Goal: Information Seeking & Learning: Learn about a topic

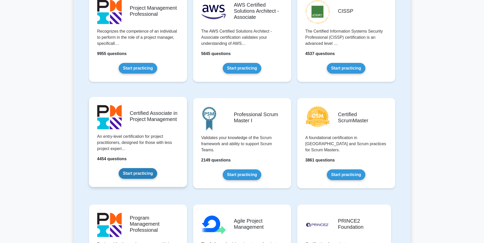
scroll to position [127, 0]
click at [150, 169] on link "Start practicing" at bounding box center [138, 173] width 39 height 11
click at [150, 174] on link "Start practicing" at bounding box center [138, 173] width 39 height 11
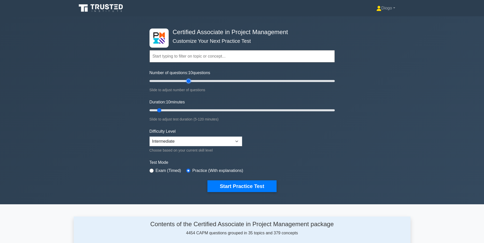
click at [189, 81] on input "Number of questions: 10 questions" at bounding box center [241, 81] width 185 height 6
click at [186, 81] on input "Number of questions: 40 questions" at bounding box center [241, 81] width 185 height 6
click at [176, 80] on input "Number of questions: 40 questions" at bounding box center [241, 81] width 185 height 6
type input "20"
click at [165, 81] on input "Number of questions: 30 questions" at bounding box center [241, 81] width 185 height 6
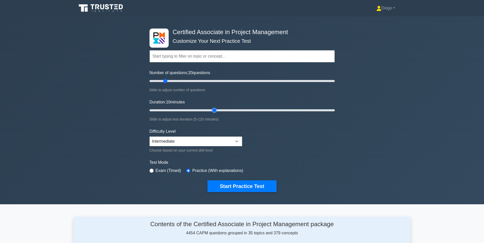
type input "45"
click at [214, 109] on input "Duration: 10 minutes" at bounding box center [241, 110] width 185 height 6
click at [210, 142] on select "Beginner Intermediate Expert" at bounding box center [195, 142] width 93 height 10
select select "beginner"
click at [149, 137] on select "Beginner Intermediate Expert" at bounding box center [195, 142] width 93 height 10
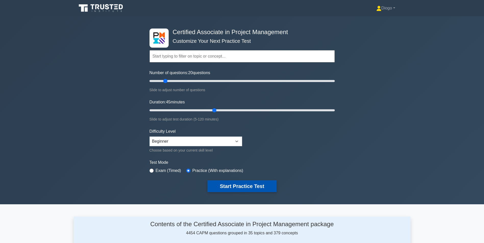
click at [233, 186] on button "Start Practice Test" at bounding box center [241, 187] width 69 height 12
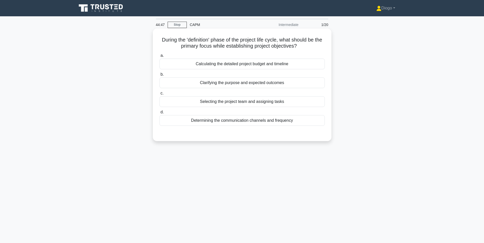
click at [249, 85] on div "Clarifying the purpose and expected outcomes" at bounding box center [241, 83] width 165 height 11
click at [159, 76] on input "b. Clarifying the purpose and expected outcomes" at bounding box center [159, 74] width 0 height 3
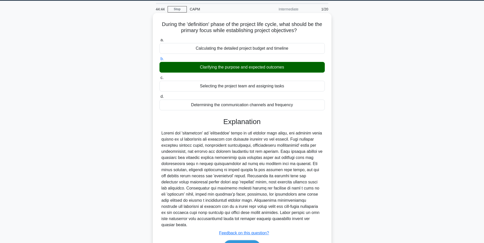
scroll to position [41, 0]
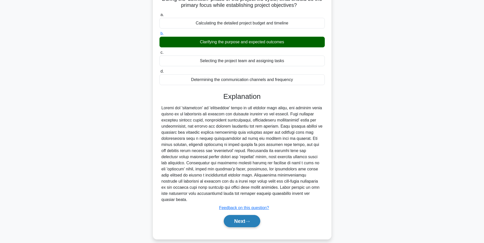
click at [247, 215] on button "Next" at bounding box center [242, 221] width 36 height 12
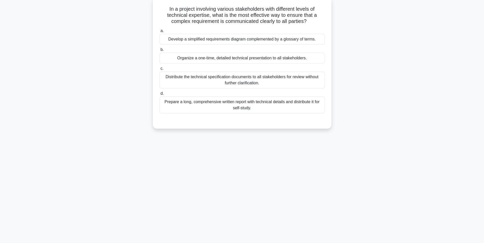
scroll to position [0, 0]
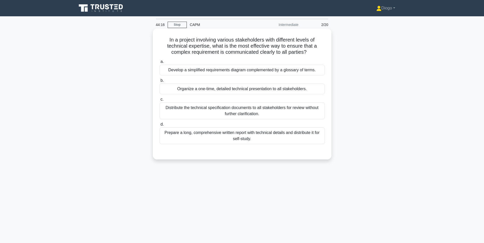
click at [242, 71] on div "Develop a simplified requirements diagram complemented by a glossary of terms." at bounding box center [241, 70] width 165 height 11
click at [159, 63] on input "a. Develop a simplified requirements diagram complemented by a glossary of term…" at bounding box center [159, 61] width 0 height 3
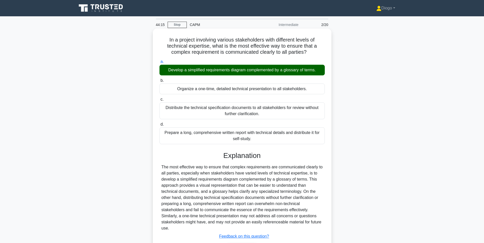
scroll to position [32, 0]
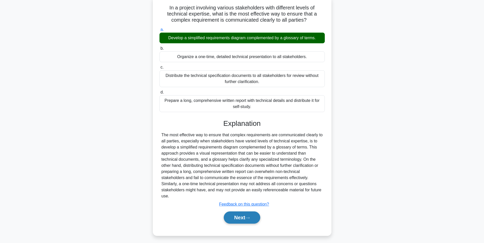
click at [242, 212] on button "Next" at bounding box center [242, 218] width 36 height 12
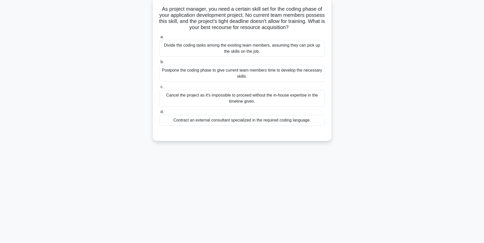
scroll to position [0, 0]
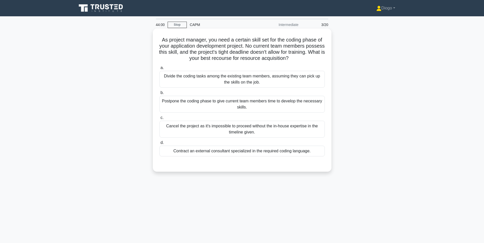
click at [264, 151] on div "Contract an external consultant specialized in the required coding language." at bounding box center [241, 151] width 165 height 11
click at [159, 145] on input "d. Contract an external consultant specialized in the required coding language." at bounding box center [159, 142] width 0 height 3
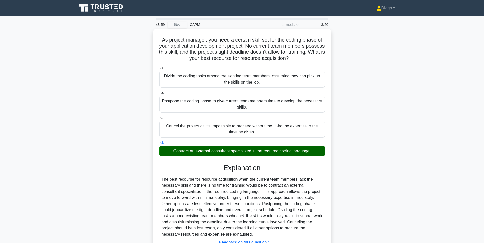
scroll to position [41, 0]
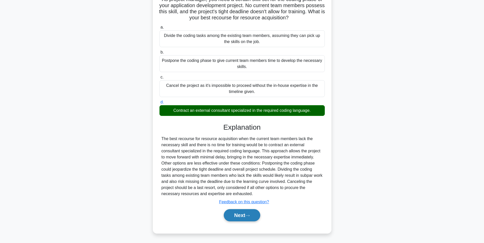
click at [246, 214] on button "Next" at bounding box center [242, 215] width 36 height 12
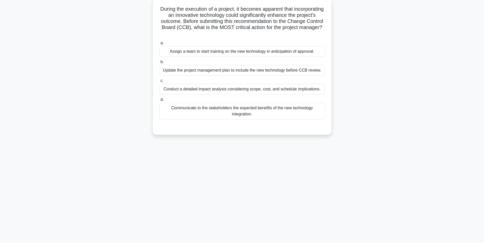
scroll to position [0, 0]
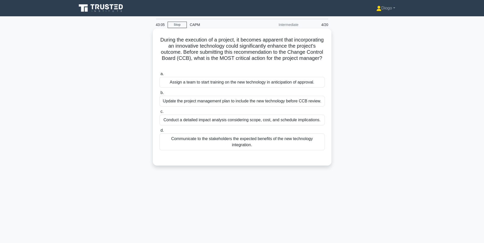
click at [280, 120] on div "Conduct a detailed impact analysis considering scope, cost, and schedule implic…" at bounding box center [241, 120] width 165 height 11
click at [159, 113] on input "c. Conduct a detailed impact analysis considering scope, cost, and schedule imp…" at bounding box center [159, 111] width 0 height 3
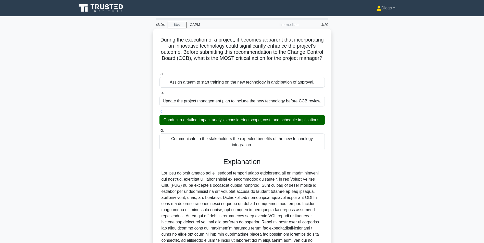
scroll to position [71, 0]
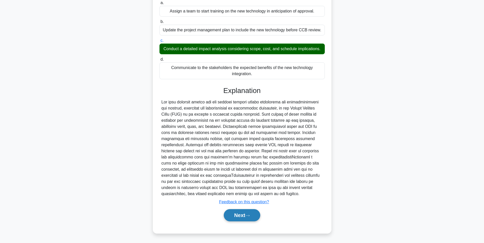
click at [250, 215] on icon at bounding box center [247, 215] width 5 height 3
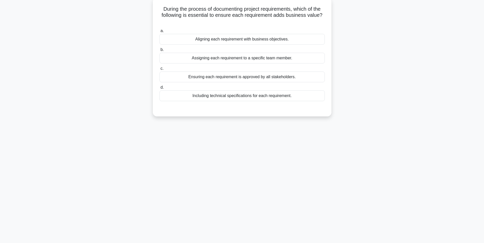
scroll to position [0, 0]
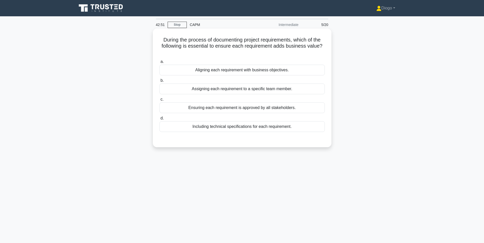
click at [311, 70] on div "Aligning each requirement with business objectives." at bounding box center [241, 70] width 165 height 11
click at [159, 63] on input "a. Aligning each requirement with business objectives." at bounding box center [159, 61] width 0 height 3
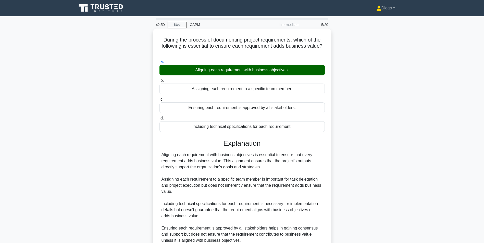
scroll to position [47, 0]
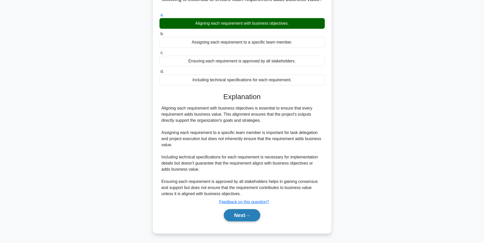
click at [251, 211] on button "Next" at bounding box center [242, 215] width 36 height 12
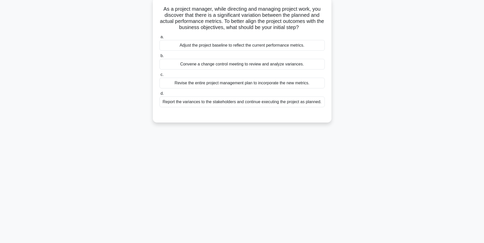
scroll to position [0, 0]
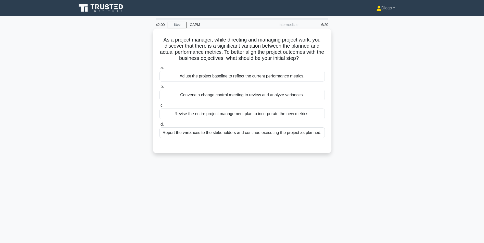
click at [296, 97] on div "Convene a change control meeting to review and analyze variances." at bounding box center [241, 95] width 165 height 11
click at [159, 88] on input "b. Convene a change control meeting to review and analyze variances." at bounding box center [159, 86] width 0 height 3
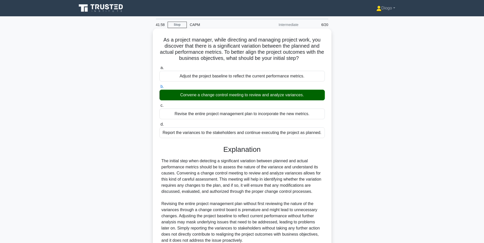
scroll to position [47, 0]
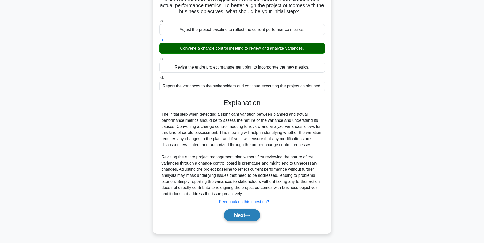
click at [251, 221] on button "Next" at bounding box center [242, 215] width 36 height 12
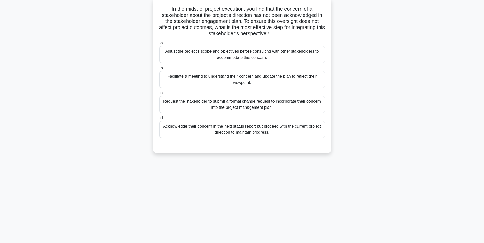
scroll to position [0, 0]
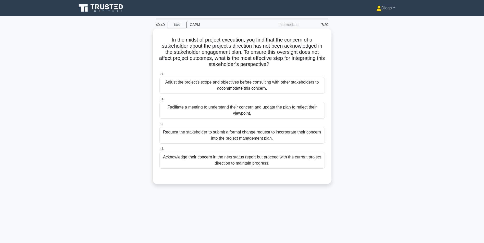
click at [307, 114] on div "Facilitate a meeting to understand their concern and update the plan to reflect…" at bounding box center [241, 110] width 165 height 17
click at [159, 101] on input "b. Facilitate a meeting to understand their concern and update the plan to refl…" at bounding box center [159, 98] width 0 height 3
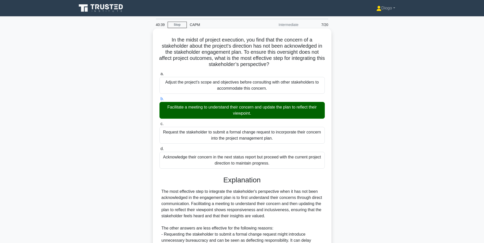
scroll to position [96, 0]
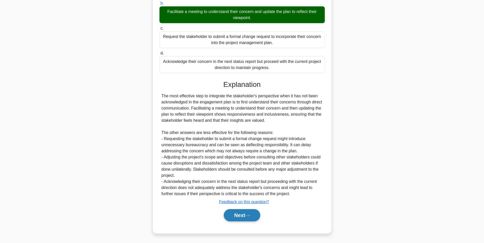
click at [257, 218] on button "Next" at bounding box center [242, 215] width 36 height 12
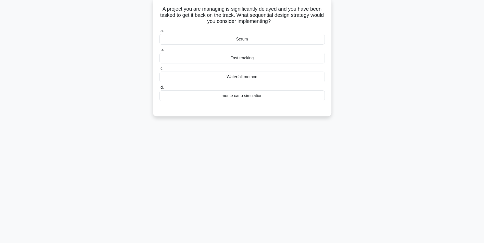
scroll to position [0, 0]
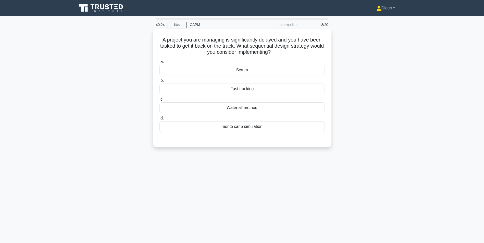
click at [293, 93] on div "Fast tracking" at bounding box center [241, 89] width 165 height 11
click at [159, 82] on input "b. Fast tracking" at bounding box center [159, 80] width 0 height 3
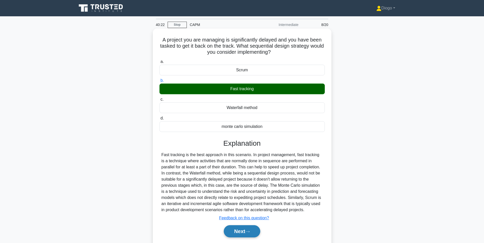
click at [253, 234] on button "Next" at bounding box center [242, 231] width 36 height 12
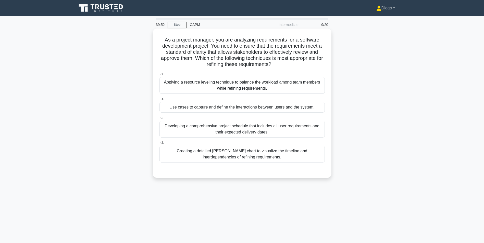
click at [260, 110] on div "Use cases to capture and define the interactions between users and the system." at bounding box center [241, 107] width 165 height 11
click at [159, 101] on input "b. Use cases to capture and define the interactions between users and the syste…" at bounding box center [159, 98] width 0 height 3
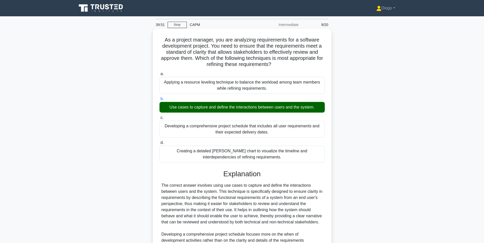
scroll to position [78, 0]
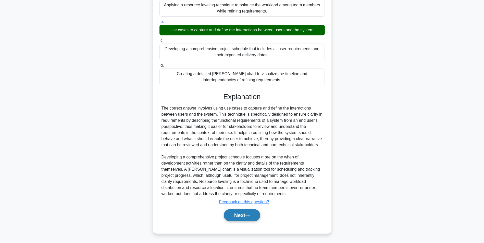
click at [244, 215] on button "Next" at bounding box center [242, 215] width 36 height 12
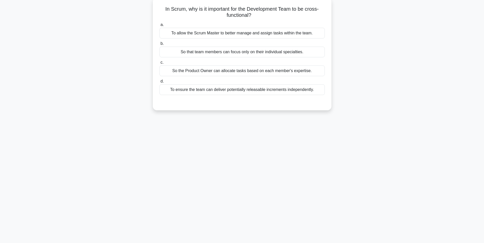
scroll to position [0, 0]
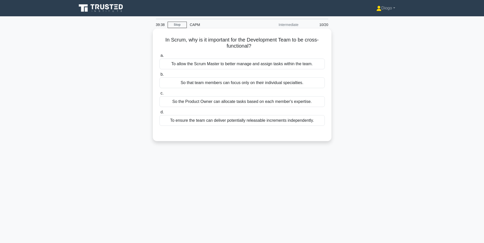
click at [263, 119] on div "To ensure the team can deliver potentially releasable increments independently." at bounding box center [241, 120] width 165 height 11
click at [159, 114] on input "d. To ensure the team can deliver potentially releasable increments independent…" at bounding box center [159, 112] width 0 height 3
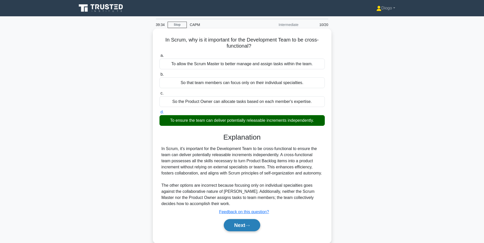
click at [244, 232] on button "Next" at bounding box center [242, 225] width 36 height 12
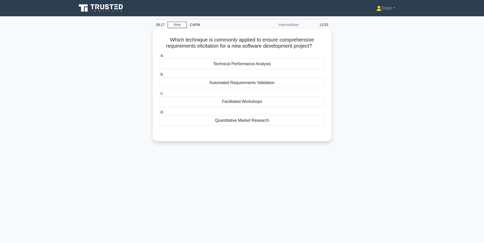
click at [275, 104] on div "Facilitated Workshops" at bounding box center [241, 101] width 165 height 11
click at [159, 95] on input "c. Facilitated Workshops" at bounding box center [159, 93] width 0 height 3
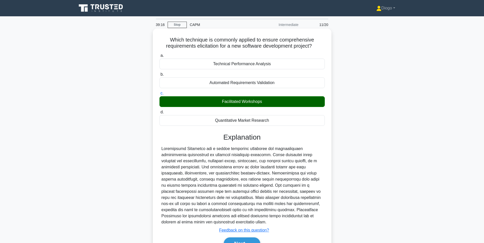
scroll to position [32, 0]
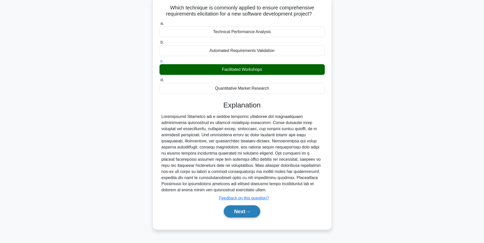
click at [250, 210] on button "Next" at bounding box center [242, 212] width 36 height 12
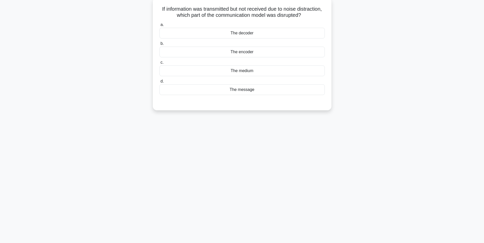
scroll to position [0, 0]
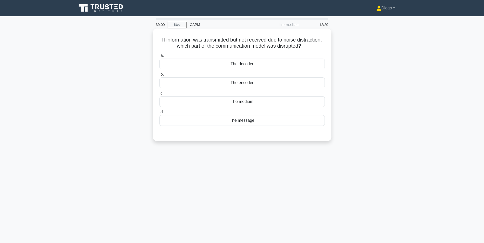
click at [239, 64] on div "The decoder" at bounding box center [241, 64] width 165 height 11
click at [159, 57] on input "a. The decoder" at bounding box center [159, 55] width 0 height 3
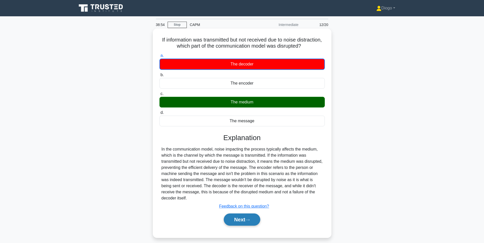
click at [236, 223] on button "Next" at bounding box center [242, 220] width 36 height 12
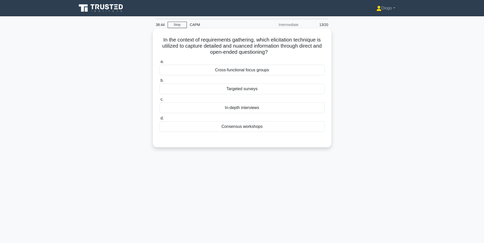
click at [267, 130] on div "Consensus workshops" at bounding box center [241, 126] width 165 height 11
click at [159, 120] on input "d. Consensus workshops" at bounding box center [159, 118] width 0 height 3
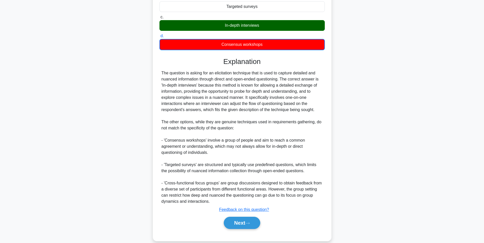
scroll to position [83, 0]
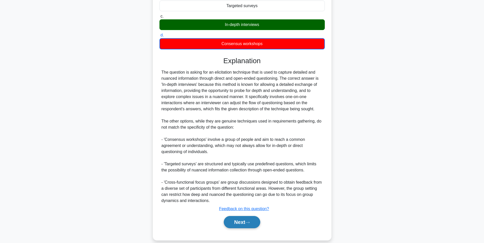
click at [248, 218] on button "Next" at bounding box center [242, 222] width 36 height 12
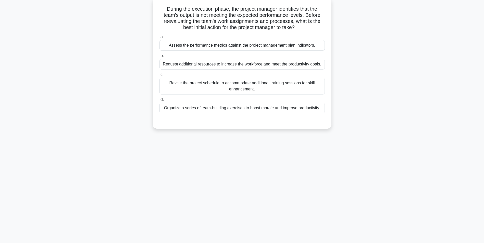
scroll to position [0, 0]
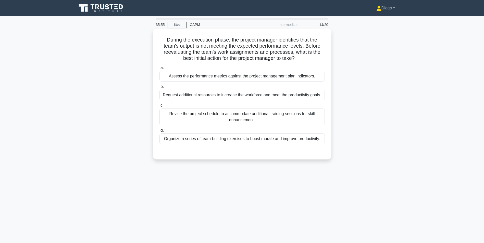
click at [284, 76] on div "Assess the performance metrics against the project management plan indicators." at bounding box center [241, 76] width 165 height 11
click at [159, 70] on input "a. Assess the performance metrics against the project management plan indicator…" at bounding box center [159, 67] width 0 height 3
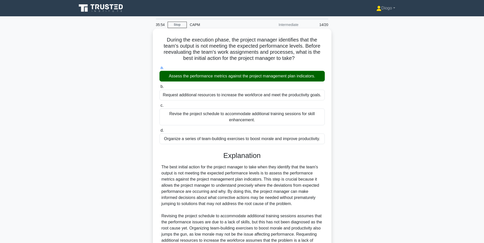
scroll to position [65, 0]
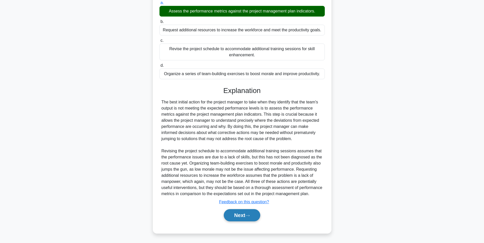
click at [248, 213] on button "Next" at bounding box center [242, 215] width 36 height 12
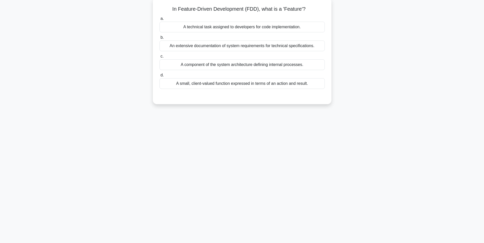
scroll to position [0, 0]
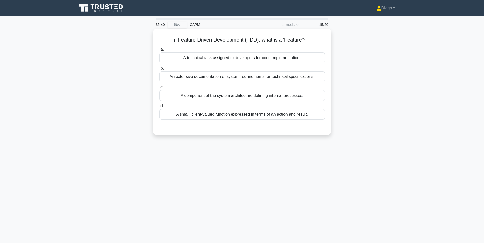
click at [276, 119] on div "A small, client-valued function expressed in terms of an action and result." at bounding box center [241, 114] width 165 height 11
click at [159, 108] on input "d. A small, client-valued function expressed in terms of an action and result." at bounding box center [159, 106] width 0 height 3
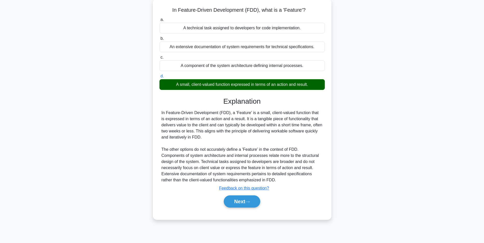
scroll to position [32, 0]
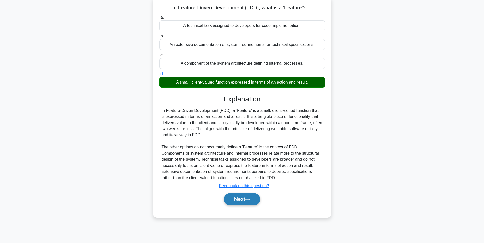
click at [250, 201] on icon at bounding box center [247, 199] width 5 height 3
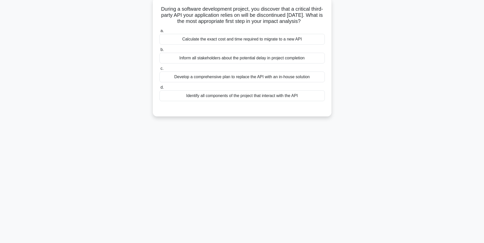
scroll to position [20, 0]
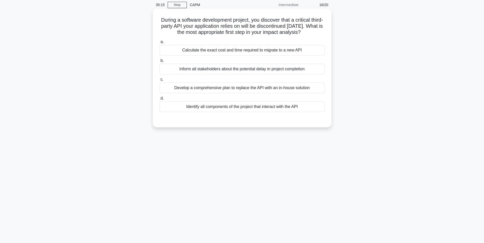
click at [254, 112] on div "Identify all components of the project that interact with the API" at bounding box center [241, 106] width 165 height 11
click at [159, 100] on input "d. Identify all components of the project that interact with the API" at bounding box center [159, 98] width 0 height 3
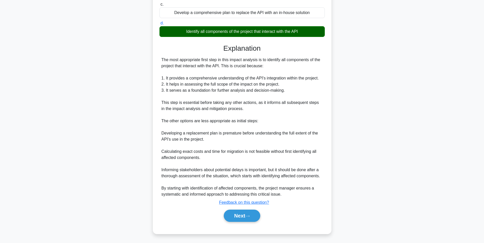
scroll to position [96, 0]
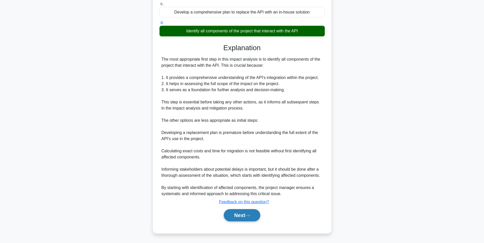
click at [248, 220] on button "Next" at bounding box center [242, 215] width 36 height 12
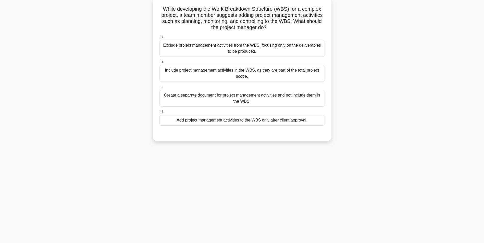
scroll to position [0, 0]
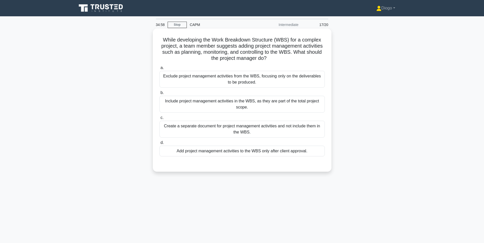
click at [273, 103] on div "Include project management activities in the WBS, as they are part of the total…" at bounding box center [241, 104] width 165 height 17
click at [159, 95] on input "b. Include project management activities in the WBS, as they are part of the to…" at bounding box center [159, 92] width 0 height 3
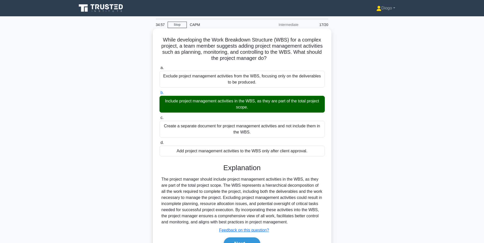
scroll to position [32, 0]
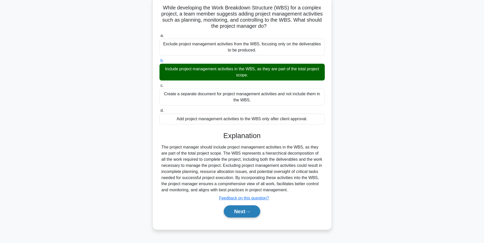
click at [249, 211] on icon at bounding box center [247, 212] width 5 height 3
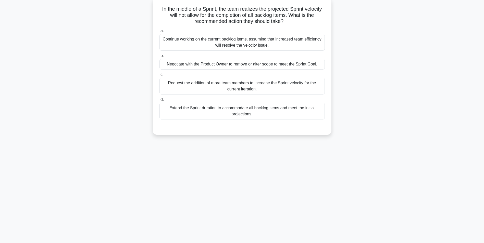
scroll to position [0, 0]
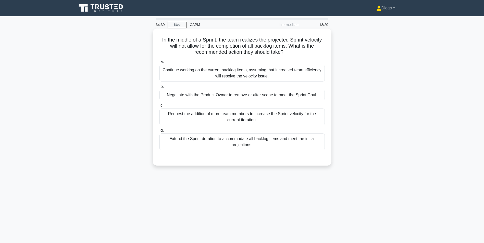
click at [277, 71] on div "Continue working on the current backlog items, assuming that increased team eff…" at bounding box center [241, 73] width 165 height 17
click at [159, 63] on input "a. Continue working on the current backlog items, assuming that increased team …" at bounding box center [159, 61] width 0 height 3
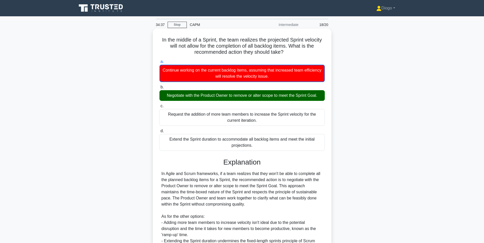
scroll to position [72, 0]
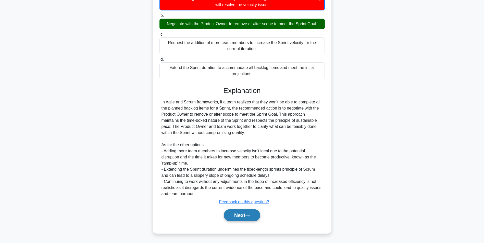
click at [244, 215] on button "Next" at bounding box center [242, 215] width 36 height 12
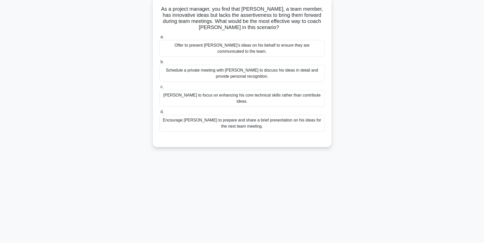
scroll to position [0, 0]
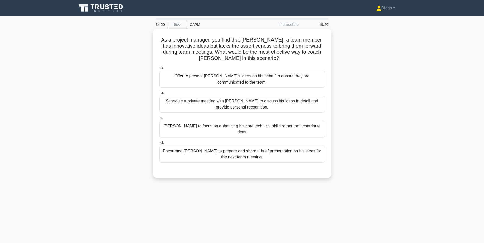
click at [257, 148] on div "Encourage Peter to prepare and share a brief presentation on his ideas for the …" at bounding box center [241, 154] width 165 height 17
click at [159, 145] on input "d. Encourage Peter to prepare and share a brief presentation on his ideas for t…" at bounding box center [159, 142] width 0 height 3
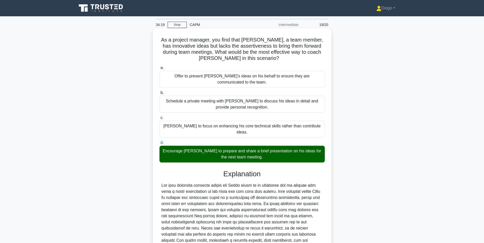
scroll to position [78, 0]
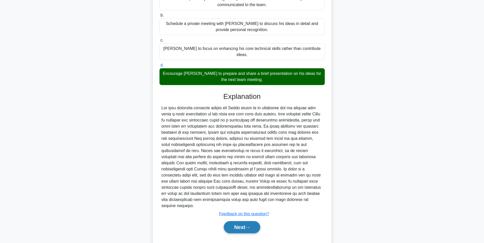
click at [251, 221] on button "Next" at bounding box center [242, 227] width 36 height 12
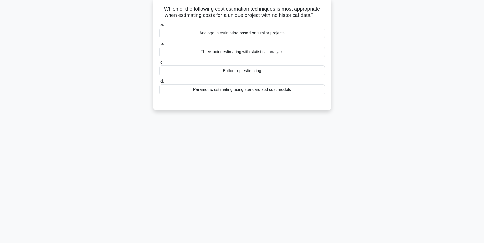
scroll to position [0, 0]
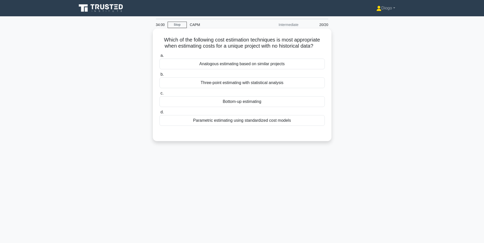
click at [287, 83] on div "Three-point estimating with statistical analysis" at bounding box center [241, 83] width 165 height 11
click at [159, 76] on input "b. Three-point estimating with statistical analysis" at bounding box center [159, 74] width 0 height 3
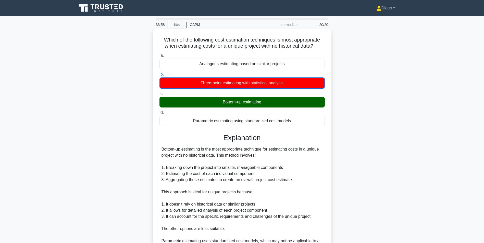
scroll to position [103, 0]
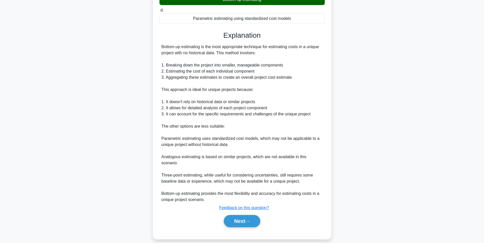
click at [258, 213] on div "Next" at bounding box center [241, 221] width 165 height 16
click at [255, 216] on button "Next" at bounding box center [242, 221] width 36 height 12
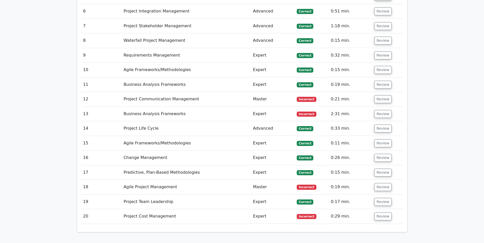
scroll to position [750, 0]
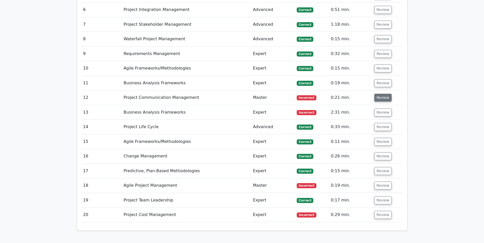
click at [376, 94] on button "Review" at bounding box center [382, 98] width 17 height 8
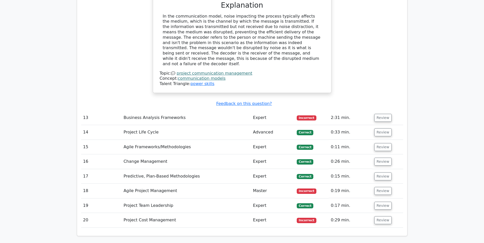
scroll to position [972, 0]
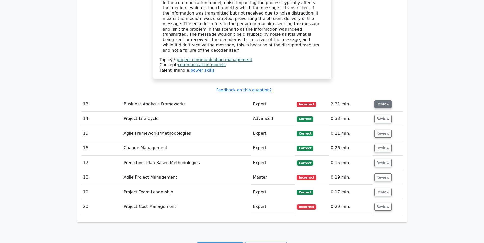
click at [376, 100] on button "Review" at bounding box center [382, 104] width 17 height 8
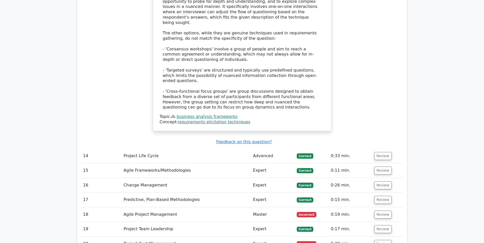
scroll to position [1232, 0]
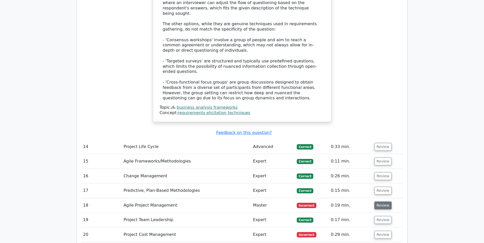
click at [379, 202] on button "Review" at bounding box center [382, 206] width 17 height 8
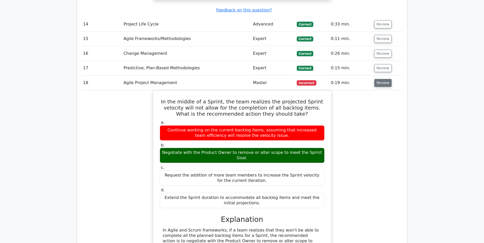
scroll to position [1562, 0]
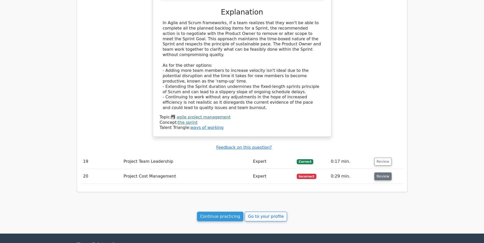
click at [380, 173] on button "Review" at bounding box center [382, 177] width 17 height 8
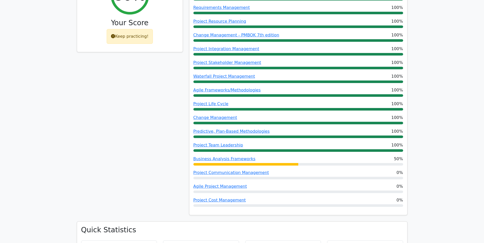
scroll to position [0, 0]
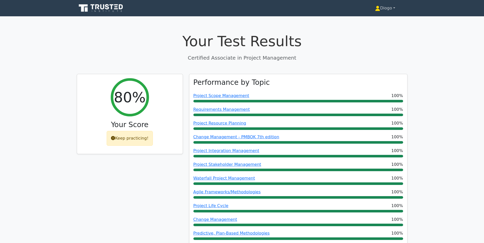
click at [386, 8] on link "Diogo" at bounding box center [385, 8] width 45 height 10
click at [382, 18] on link "Profile" at bounding box center [383, 20] width 40 height 8
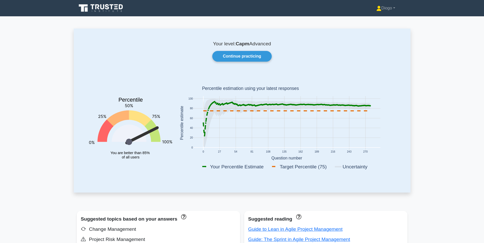
click at [385, 14] on div "Diogo Profile Settings Profile" at bounding box center [242, 8] width 337 height 12
click at [386, 12] on link "Diogo" at bounding box center [385, 8] width 43 height 10
click at [383, 23] on link "Profile" at bounding box center [384, 20] width 40 height 8
click at [96, 13] on icon at bounding box center [101, 8] width 49 height 10
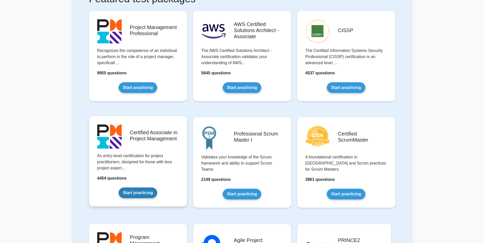
scroll to position [111, 0]
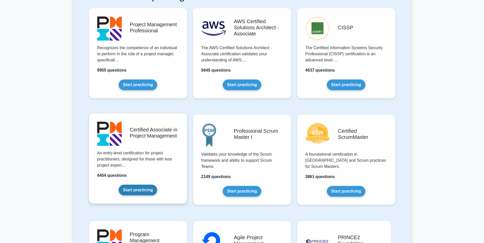
click at [131, 189] on link "Start practicing" at bounding box center [138, 190] width 39 height 11
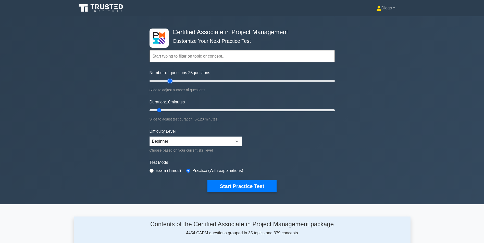
click at [169, 80] on input "Number of questions: 25 questions" at bounding box center [241, 81] width 185 height 6
type input "20"
click at [166, 81] on input "Number of questions: 20 questions" at bounding box center [241, 81] width 185 height 6
click at [198, 143] on select "Beginner Intermediate Expert" at bounding box center [195, 142] width 93 height 10
click at [149, 137] on select "Beginner Intermediate Expert" at bounding box center [195, 142] width 93 height 10
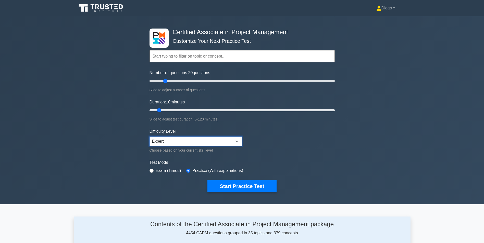
click at [197, 140] on select "Beginner Intermediate Expert" at bounding box center [195, 142] width 93 height 10
select select "intermediate"
click at [149, 137] on select "Beginner Intermediate Expert" at bounding box center [195, 142] width 93 height 10
type input "40"
click at [204, 109] on input "Duration: 40 minutes" at bounding box center [241, 110] width 185 height 6
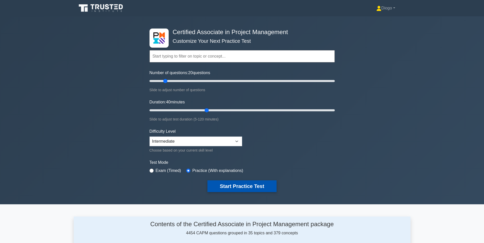
click at [245, 187] on button "Start Practice Test" at bounding box center [241, 187] width 69 height 12
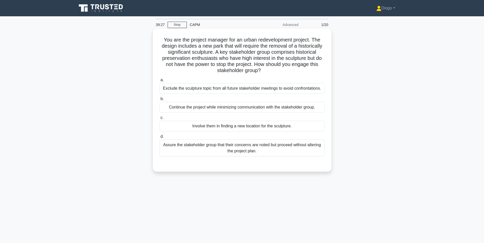
click at [261, 128] on div "Involve them in finding a new location for the sculpture." at bounding box center [241, 126] width 165 height 11
click at [159, 120] on input "c. Involve them in finding a new location for the sculpture." at bounding box center [159, 117] width 0 height 3
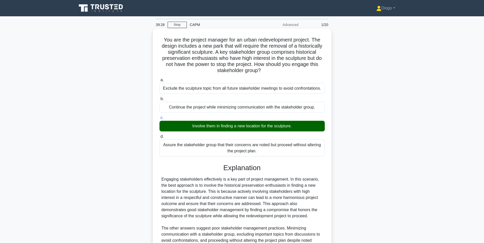
scroll to position [65, 0]
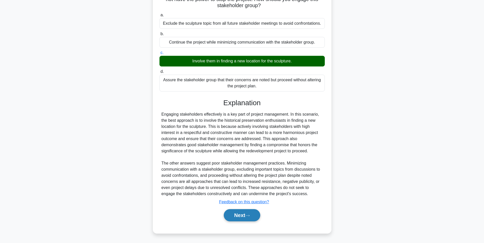
click at [242, 212] on button "Next" at bounding box center [242, 215] width 36 height 12
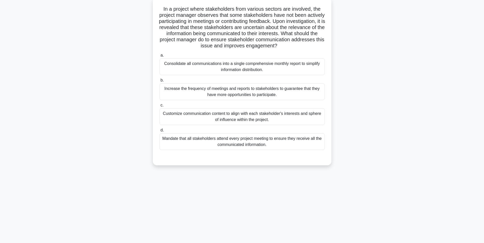
scroll to position [0, 0]
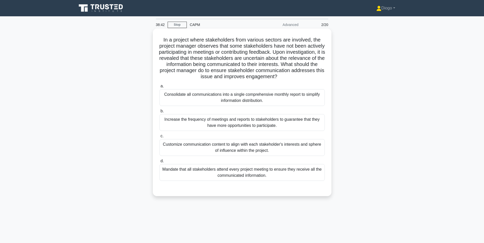
click at [294, 152] on div "Customize communication content to align with each stakeholder's interests and …" at bounding box center [241, 147] width 165 height 17
click at [159, 138] on input "c. Customize communication content to align with each stakeholder's interests a…" at bounding box center [159, 136] width 0 height 3
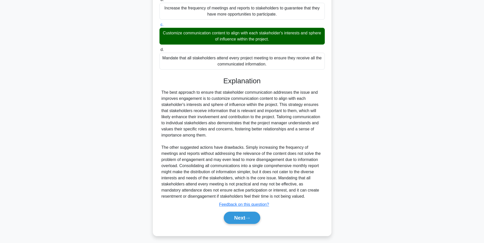
scroll to position [114, 0]
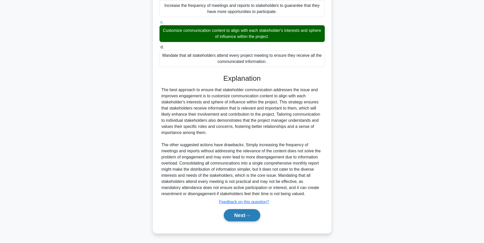
click at [250, 215] on icon at bounding box center [247, 215] width 5 height 3
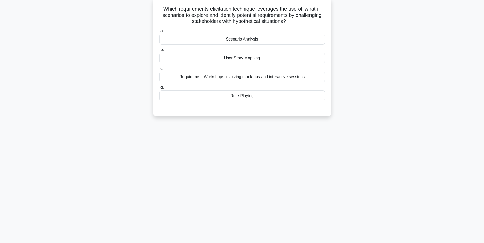
scroll to position [0, 0]
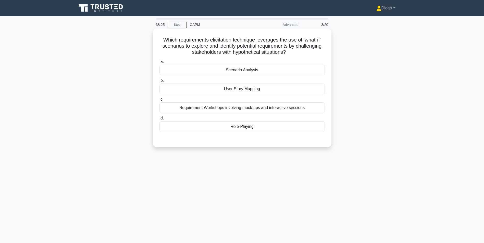
click at [283, 71] on div "Scenario Analysis" at bounding box center [241, 70] width 165 height 11
click at [159, 63] on input "a. Scenario Analysis" at bounding box center [159, 61] width 0 height 3
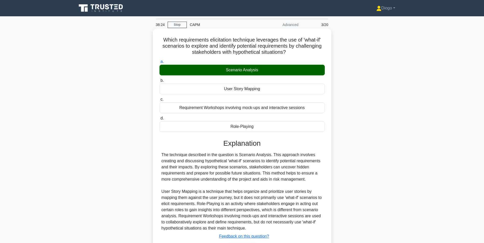
scroll to position [35, 0]
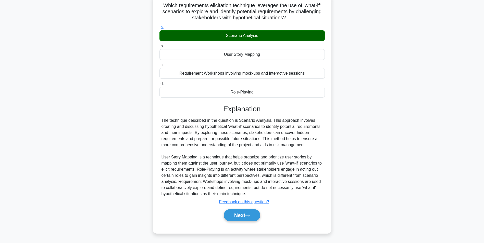
click at [244, 209] on div "Next" at bounding box center [241, 215] width 165 height 16
click at [243, 215] on button "Next" at bounding box center [242, 215] width 36 height 12
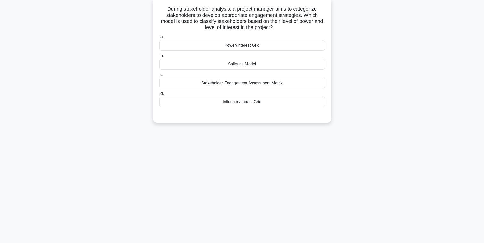
scroll to position [0, 0]
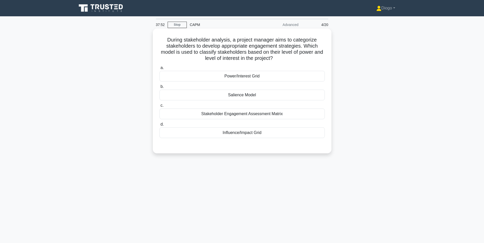
click at [256, 77] on div "Power/Interest Grid" at bounding box center [241, 76] width 165 height 11
click at [159, 70] on input "a. Power/Interest Grid" at bounding box center [159, 67] width 0 height 3
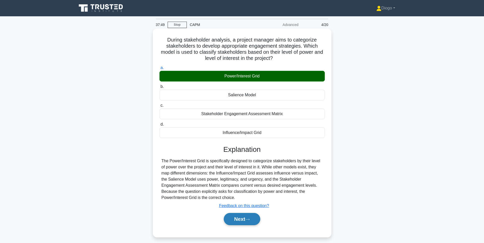
click at [239, 218] on button "Next" at bounding box center [242, 219] width 36 height 12
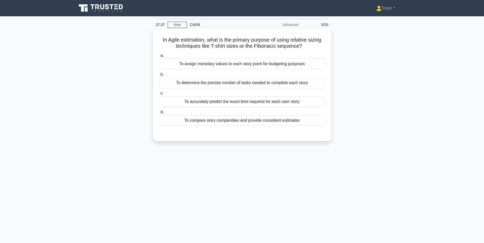
click at [225, 122] on div "To compare story complexities and provide consistent estimates" at bounding box center [241, 120] width 165 height 11
click at [159, 114] on input "d. To compare story complexities and provide consistent estimates" at bounding box center [159, 112] width 0 height 3
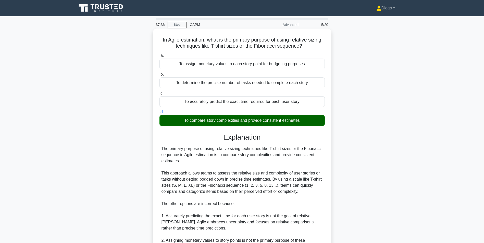
scroll to position [102, 0]
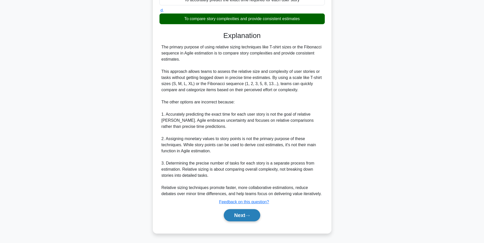
click at [232, 214] on button "Next" at bounding box center [242, 215] width 36 height 12
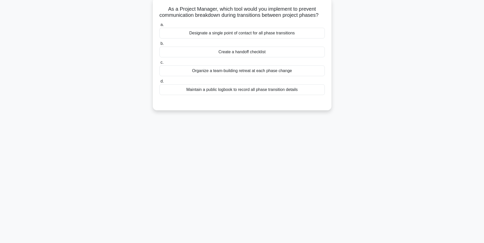
scroll to position [0, 0]
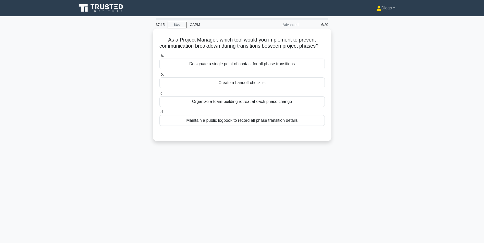
click at [250, 126] on div "Maintain a public logbook to record all phase transition details" at bounding box center [241, 120] width 165 height 11
click at [159, 114] on input "d. Maintain a public logbook to record all phase transition details" at bounding box center [159, 112] width 0 height 3
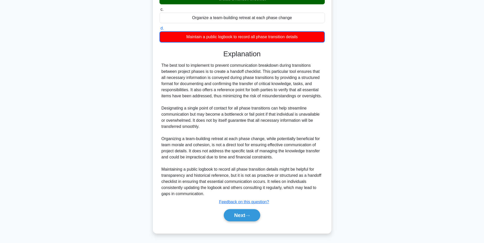
scroll to position [90, 0]
click at [250, 217] on icon at bounding box center [247, 215] width 5 height 3
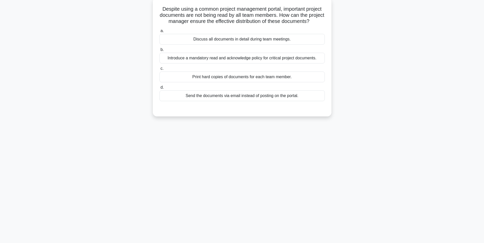
scroll to position [0, 0]
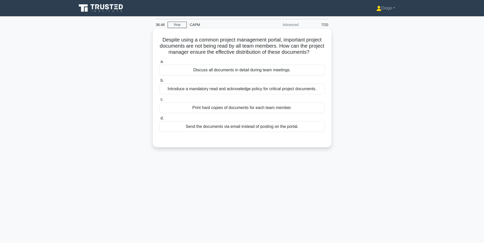
click at [275, 94] on div "Introduce a mandatory read and acknowledge policy for critical project document…" at bounding box center [241, 89] width 165 height 11
click at [159, 82] on input "b. Introduce a mandatory read and acknowledge policy for critical project docum…" at bounding box center [159, 80] width 0 height 3
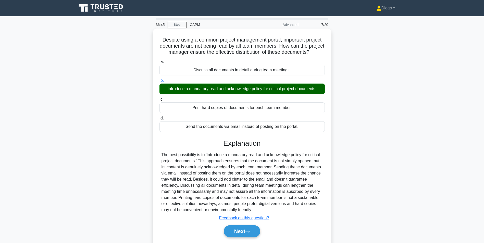
scroll to position [32, 0]
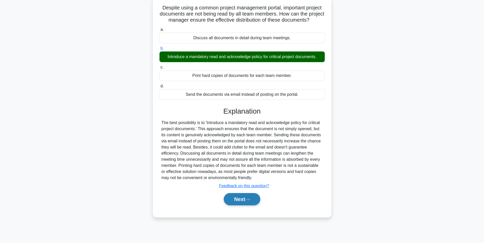
click at [253, 206] on button "Next" at bounding box center [242, 199] width 36 height 12
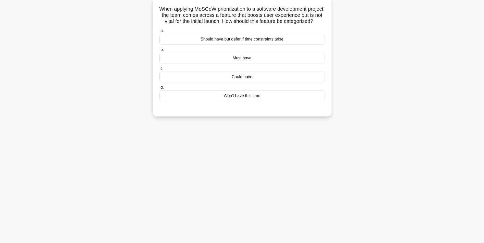
scroll to position [0, 0]
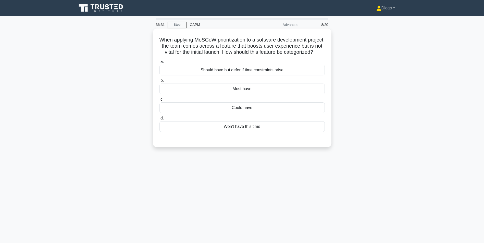
click at [256, 113] on div "Could have" at bounding box center [241, 108] width 165 height 11
click at [159, 101] on input "c. Could have" at bounding box center [159, 99] width 0 height 3
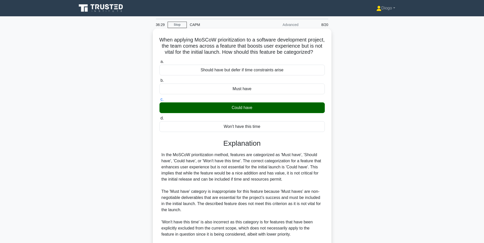
scroll to position [90, 0]
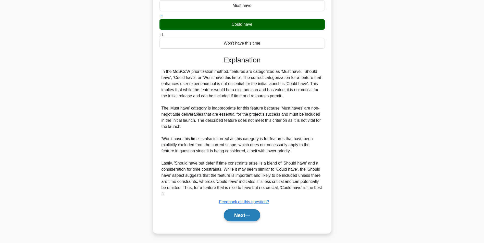
click at [237, 210] on button "Next" at bounding box center [242, 215] width 36 height 12
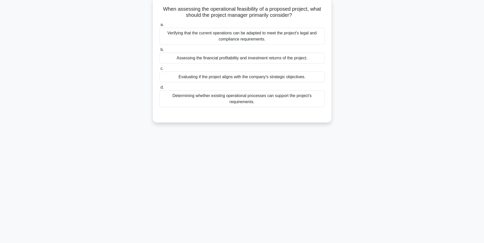
scroll to position [0, 0]
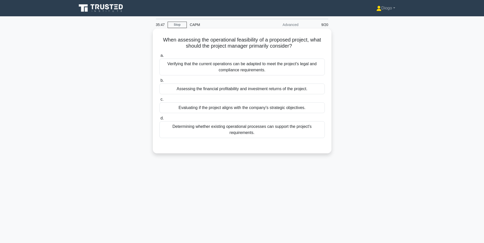
click at [237, 129] on div "Determining whether existing operational processes can support the project's re…" at bounding box center [241, 129] width 165 height 17
click at [159, 120] on input "d. Determining whether existing operational processes can support the project's…" at bounding box center [159, 118] width 0 height 3
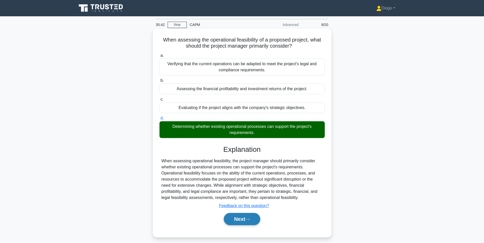
click at [236, 221] on button "Next" at bounding box center [242, 219] width 36 height 12
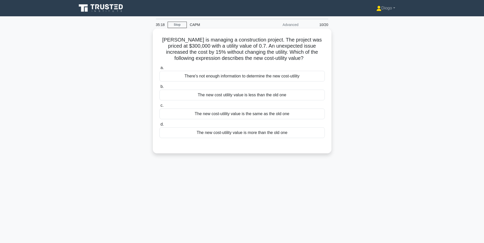
click at [266, 95] on div "The new cost utility value is less than the old one" at bounding box center [241, 95] width 165 height 11
click at [159, 88] on input "b. The new cost utility value is less than the old one" at bounding box center [159, 86] width 0 height 3
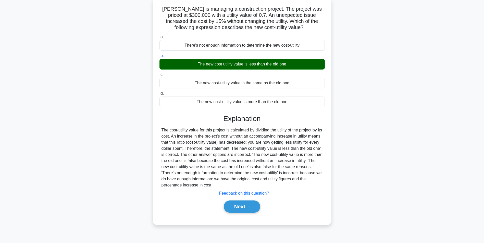
scroll to position [32, 0]
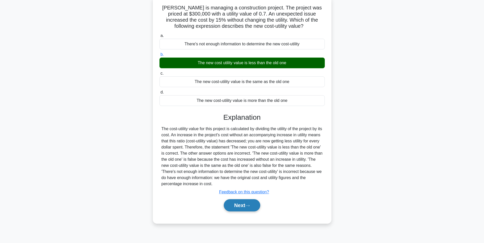
click at [255, 203] on button "Next" at bounding box center [242, 205] width 36 height 12
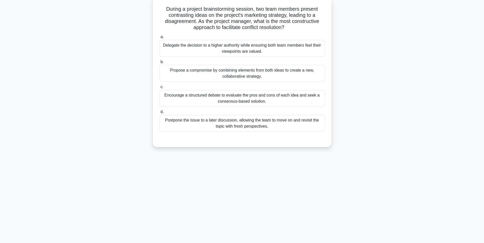
scroll to position [0, 0]
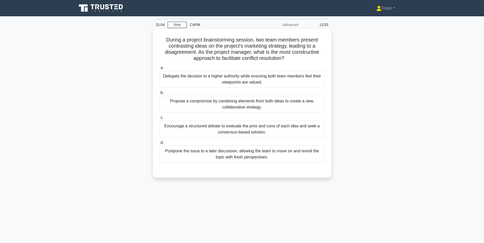
click at [291, 122] on div "Encourage a structured debate to evaluate the pros and cons of each idea and se…" at bounding box center [241, 129] width 165 height 17
click at [159, 120] on input "c. Encourage a structured debate to evaluate the pros and cons of each idea and…" at bounding box center [159, 117] width 0 height 3
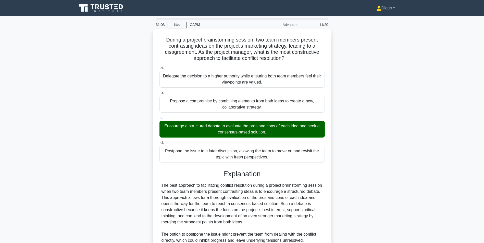
scroll to position [90, 0]
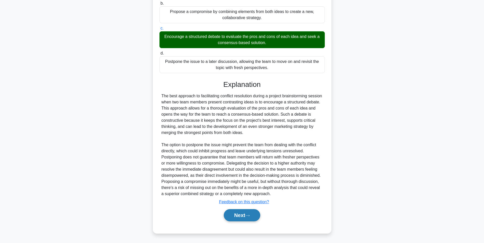
click at [239, 214] on button "Next" at bounding box center [242, 215] width 36 height 12
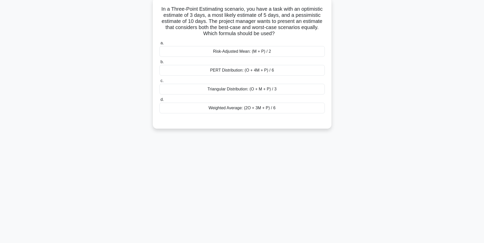
scroll to position [0, 0]
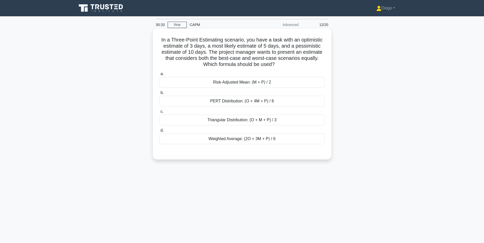
click at [275, 119] on div "Triangular Distribution: (O + M + P) / 3" at bounding box center [241, 120] width 165 height 11
click at [159, 113] on input "c. Triangular Distribution: (O + M + P) / 3" at bounding box center [159, 111] width 0 height 3
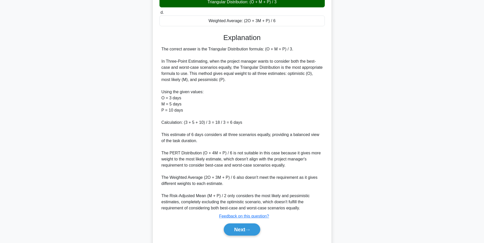
scroll to position [120, 0]
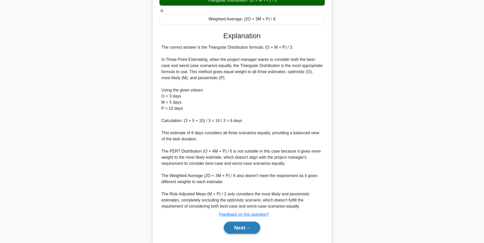
click at [237, 228] on button "Next" at bounding box center [242, 228] width 36 height 12
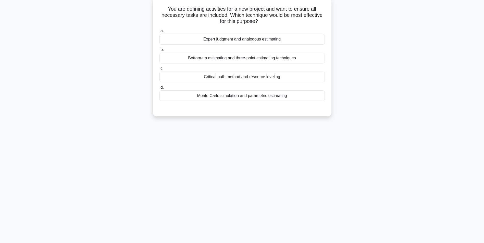
scroll to position [0, 0]
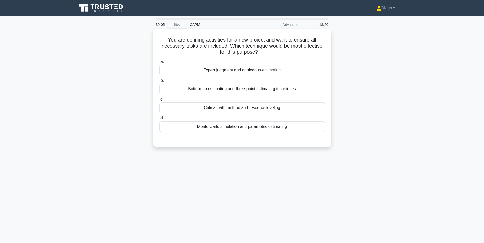
click at [292, 74] on div "Expert judgment and analogous estimating" at bounding box center [241, 70] width 165 height 11
click at [159, 63] on input "a. Expert judgment and analogous estimating" at bounding box center [159, 61] width 0 height 3
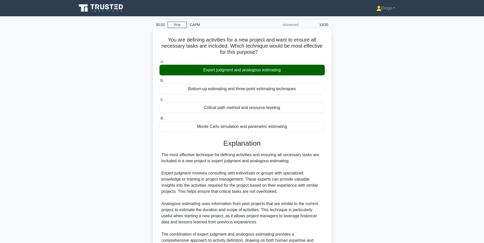
scroll to position [120, 0]
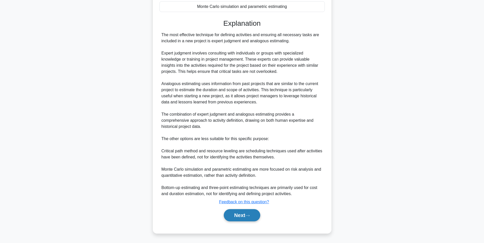
click at [245, 213] on button "Next" at bounding box center [242, 215] width 36 height 12
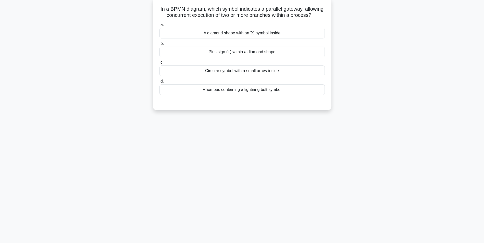
scroll to position [0, 0]
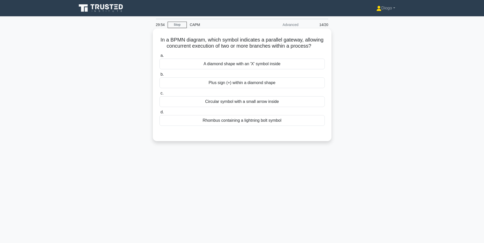
click at [270, 85] on div "Plus sign (+) within a diamond shape" at bounding box center [241, 83] width 165 height 11
click at [159, 76] on input "b. Plus sign (+) within a diamond shape" at bounding box center [159, 74] width 0 height 3
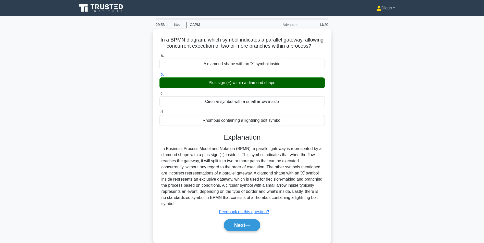
scroll to position [32, 0]
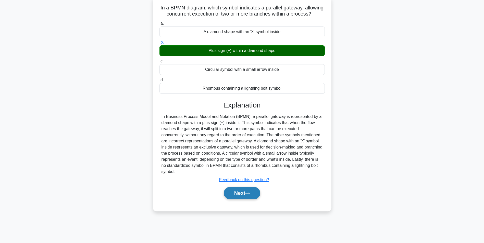
click at [240, 199] on button "Next" at bounding box center [242, 193] width 36 height 12
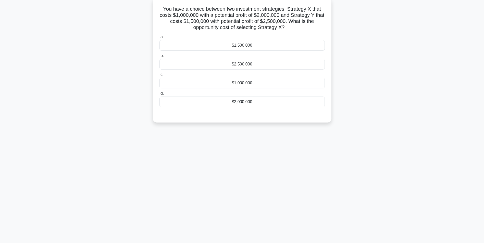
scroll to position [0, 0]
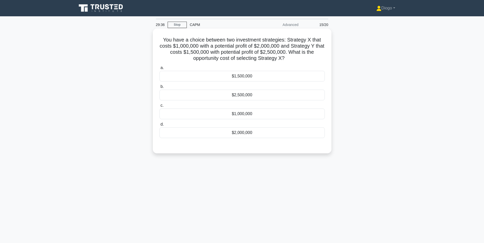
click at [257, 115] on div "$1,000,000" at bounding box center [241, 114] width 165 height 11
click at [159, 107] on input "c. $1,000,000" at bounding box center [159, 105] width 0 height 3
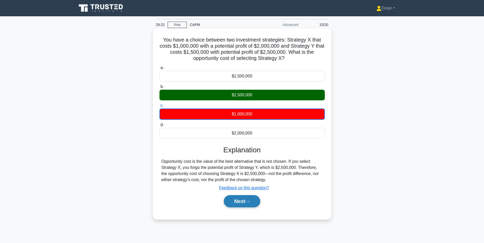
click at [246, 200] on button "Next" at bounding box center [242, 201] width 36 height 12
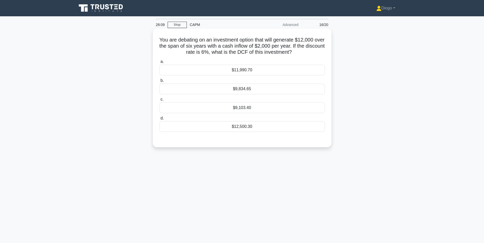
drag, startPoint x: 307, startPoint y: 54, endPoint x: 163, endPoint y: 41, distance: 144.4
click at [163, 41] on h5 "You are debating on an investment option that will generate $12,000 over the sp…" at bounding box center [242, 46] width 166 height 19
copy h5 "You are debating on an investment option that will generate $12,000 over the sp…"
click at [260, 87] on div "$9,834.65" at bounding box center [241, 89] width 165 height 11
click at [159, 82] on input "b. $9,834.65" at bounding box center [159, 80] width 0 height 3
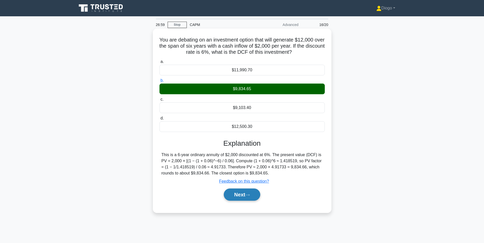
click at [238, 199] on button "Next" at bounding box center [242, 195] width 36 height 12
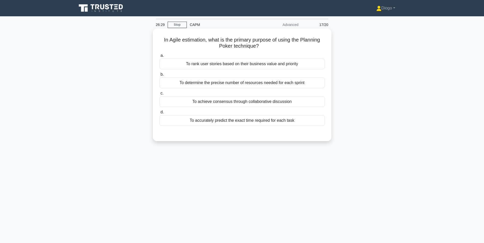
click at [245, 99] on div "To achieve consensus through collaborative discussion" at bounding box center [241, 101] width 165 height 11
click at [159, 95] on input "c. To achieve consensus through collaborative discussion" at bounding box center [159, 93] width 0 height 3
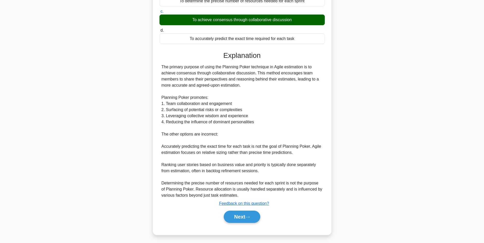
scroll to position [82, 0]
click at [235, 220] on button "Next" at bounding box center [242, 217] width 36 height 12
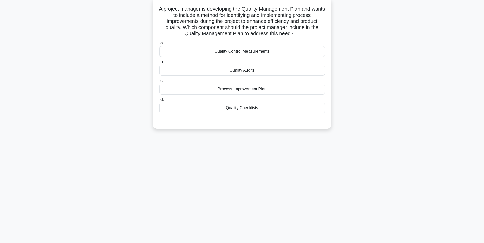
scroll to position [0, 0]
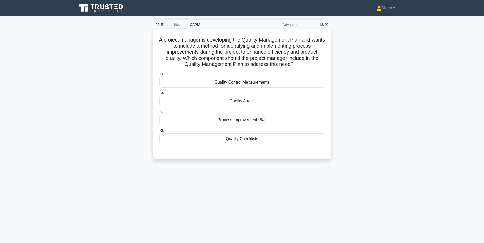
click at [287, 142] on div "Quality Checklists" at bounding box center [241, 139] width 165 height 11
click at [159, 132] on input "d. Quality Checklists" at bounding box center [159, 130] width 0 height 3
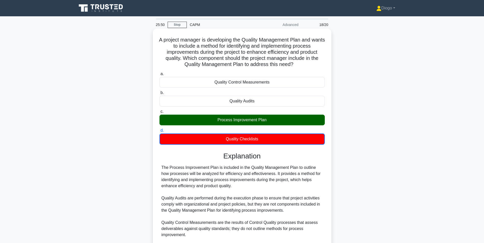
scroll to position [60, 0]
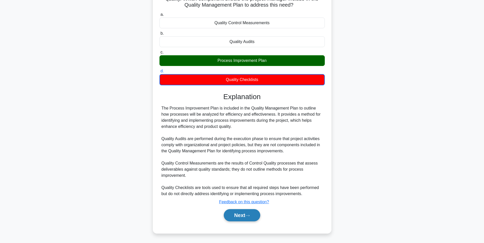
click at [251, 213] on button "Next" at bounding box center [242, 215] width 36 height 12
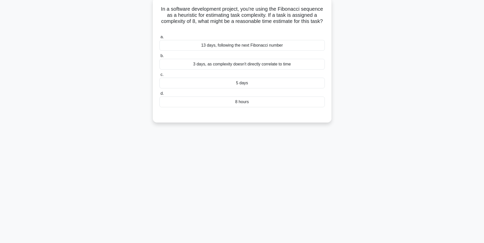
scroll to position [0, 0]
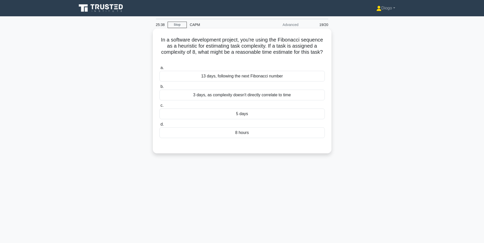
click at [304, 76] on div "13 days, following the next Fibonacci number" at bounding box center [241, 76] width 165 height 11
click at [159, 70] on input "a. 13 days, following the next Fibonacci number" at bounding box center [159, 67] width 0 height 3
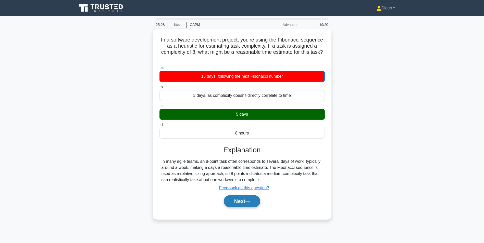
click at [256, 200] on button "Next" at bounding box center [242, 201] width 36 height 12
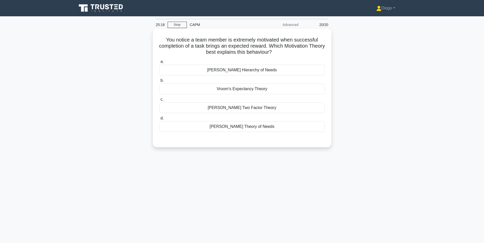
click at [304, 84] on label "b. Vroom's Expectancy Theory" at bounding box center [241, 86] width 165 height 17
click at [159, 82] on input "b. Vroom's Expectancy Theory" at bounding box center [159, 80] width 0 height 3
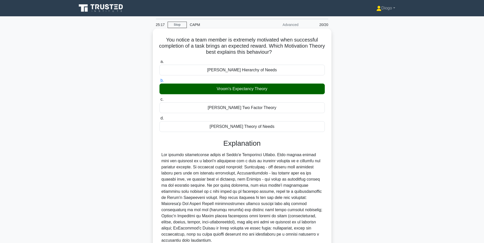
scroll to position [41, 0]
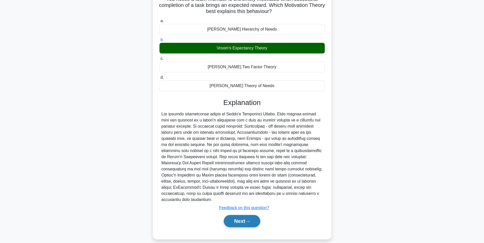
click at [243, 215] on button "Next" at bounding box center [242, 221] width 36 height 12
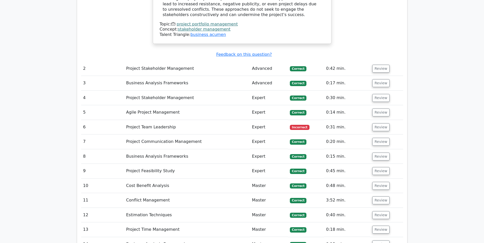
scroll to position [622, 0]
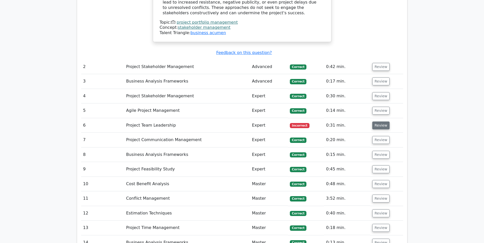
click at [386, 122] on button "Review" at bounding box center [380, 126] width 17 height 8
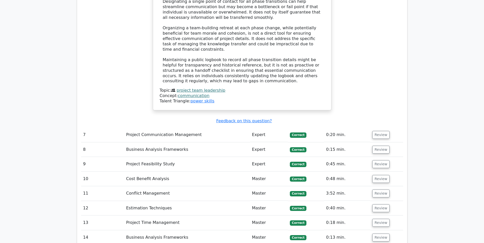
scroll to position [921, 0]
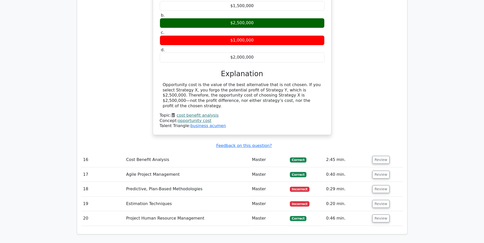
scroll to position [1227, 0]
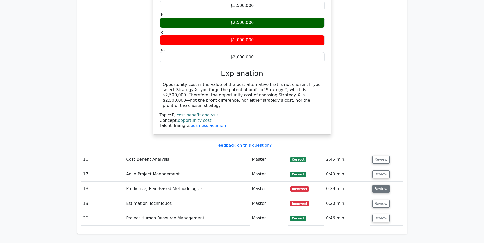
click at [376, 185] on button "Review" at bounding box center [380, 189] width 17 height 8
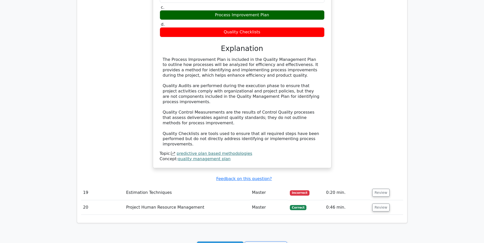
scroll to position [1513, 0]
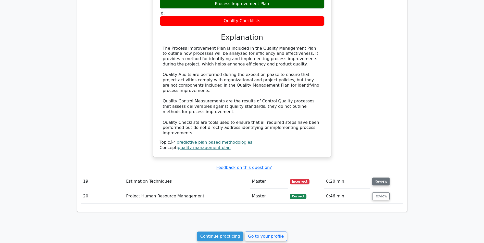
click at [380, 178] on button "Review" at bounding box center [380, 182] width 17 height 8
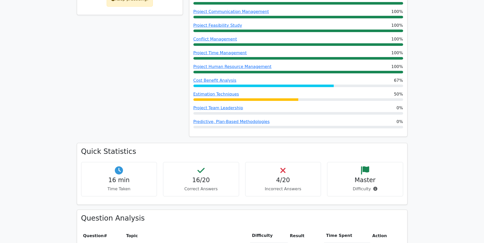
scroll to position [0, 0]
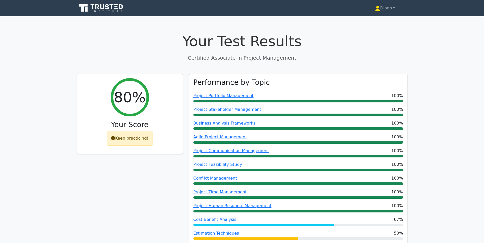
click at [96, 6] on icon at bounding box center [97, 6] width 4 height 5
